Goal: Task Accomplishment & Management: Complete application form

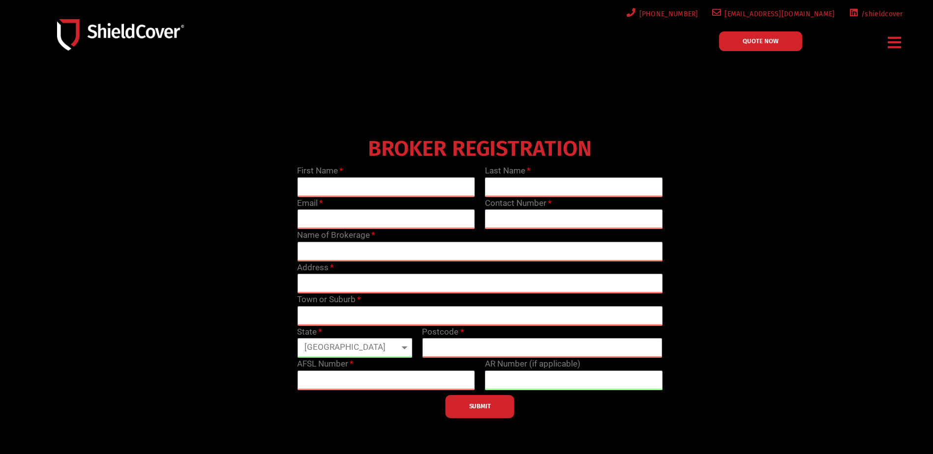
type input "[PERSON_NAME]"
type input "[GEOGRAPHIC_DATA]"
type input "[PERSON_NAME][EMAIL_ADDRESS][DOMAIN_NAME]"
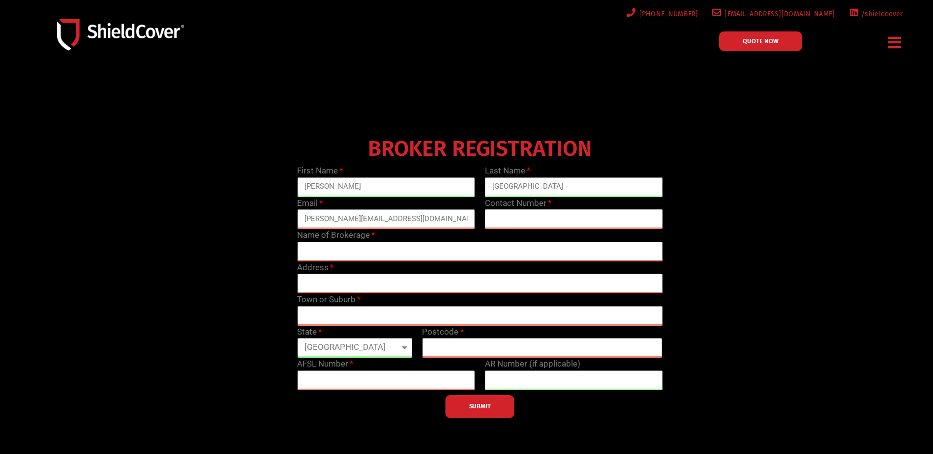
type input "0356254455"
click at [331, 256] on input "text" at bounding box center [479, 252] width 365 height 20
click at [315, 249] on input "text" at bounding box center [479, 252] width 365 height 20
type input "Ensure Solutions Pty Ltd"
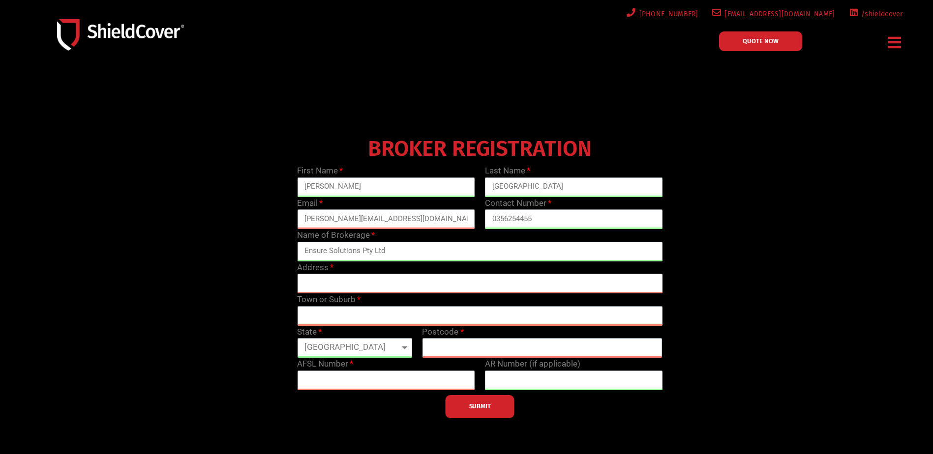
click at [332, 286] on input "text" at bounding box center [479, 284] width 365 height 20
type input "[STREET_ADDRESS][PERSON_NAME]"
select select "VIC"
drag, startPoint x: 358, startPoint y: 281, endPoint x: 460, endPoint y: 284, distance: 102.3
click at [460, 284] on input "[STREET_ADDRESS][PERSON_NAME]" at bounding box center [479, 284] width 365 height 20
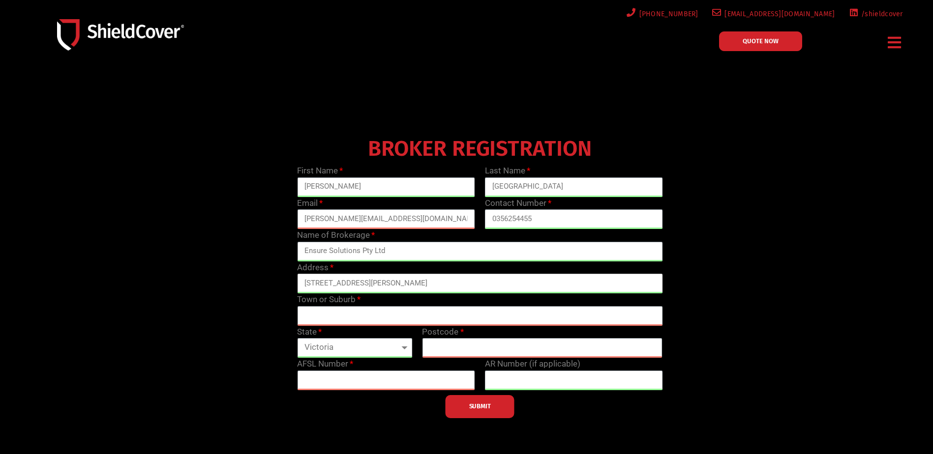
type input "[STREET_ADDRESS][PERSON_NAME]"
click at [301, 317] on input "text" at bounding box center [479, 316] width 365 height 20
type input "Warragul"
type input "3820"
click at [314, 382] on input "text" at bounding box center [386, 381] width 178 height 20
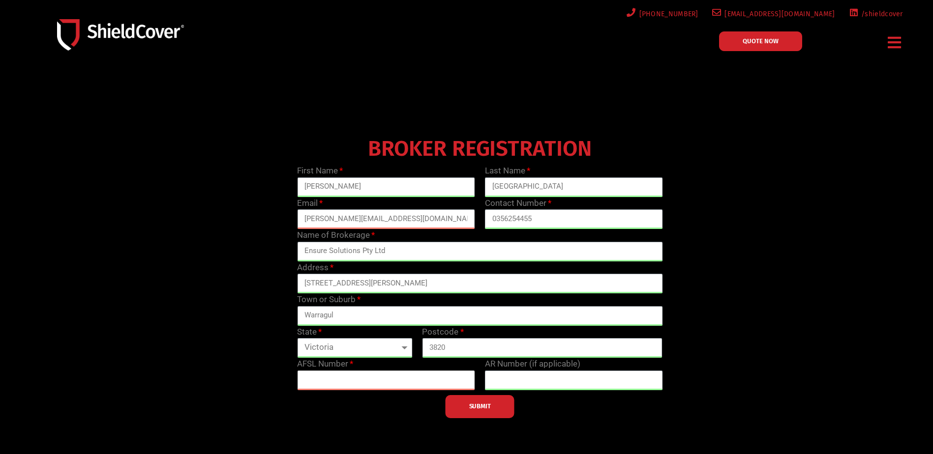
click at [339, 384] on input "text" at bounding box center [386, 381] width 178 height 20
type input "460382"
click at [529, 386] on input "text" at bounding box center [574, 381] width 178 height 20
drag, startPoint x: 535, startPoint y: 380, endPoint x: 481, endPoint y: 383, distance: 54.2
click at [481, 383] on div "AR Number (if applicable) 301163" at bounding box center [574, 374] width 188 height 32
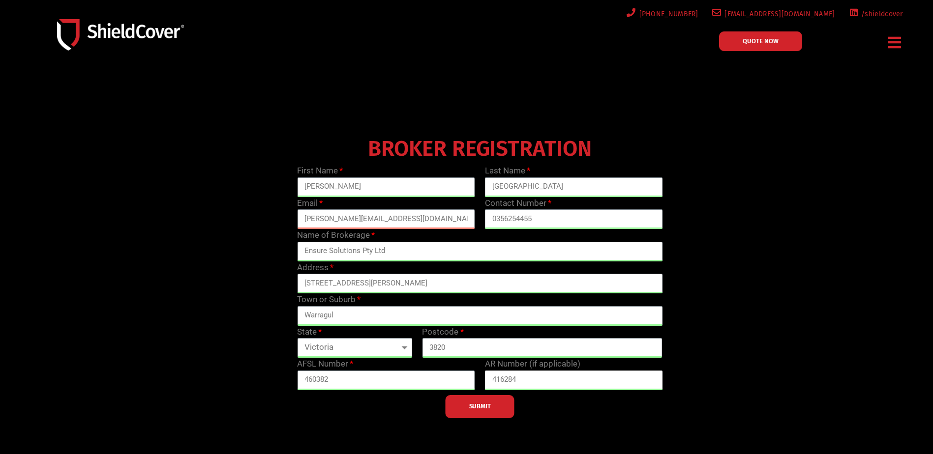
drag, startPoint x: 526, startPoint y: 380, endPoint x: 487, endPoint y: 382, distance: 38.9
click at [487, 382] on input "416284" at bounding box center [574, 381] width 178 height 20
type input "301163"
click at [485, 408] on span "SUBMIT" at bounding box center [480, 407] width 22 height 2
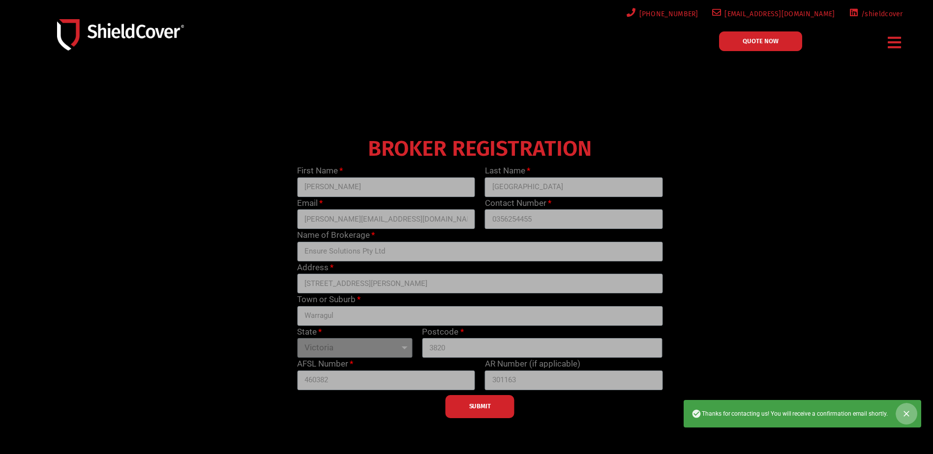
click at [907, 415] on icon "Close" at bounding box center [906, 414] width 6 height 6
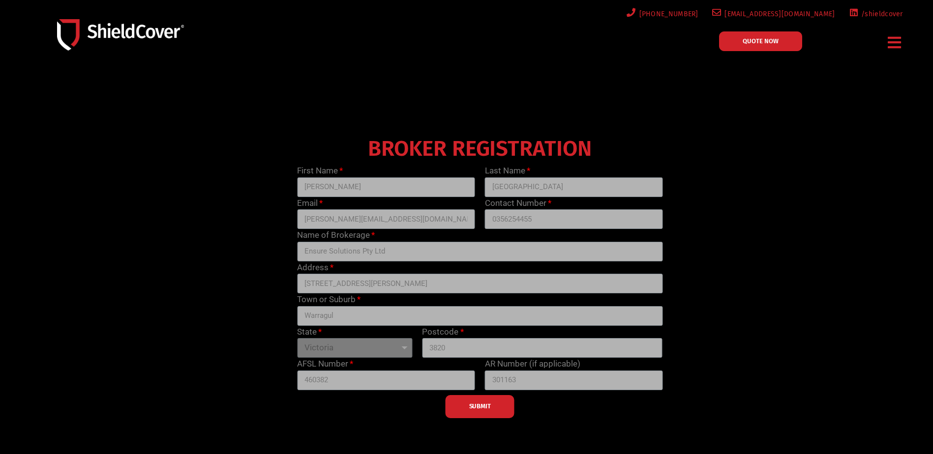
click at [479, 409] on div "SUBMIT" at bounding box center [479, 404] width 375 height 28
click at [758, 43] on span "QUOTE NOW" at bounding box center [760, 41] width 36 height 6
